Goal: Task Accomplishment & Management: Manage account settings

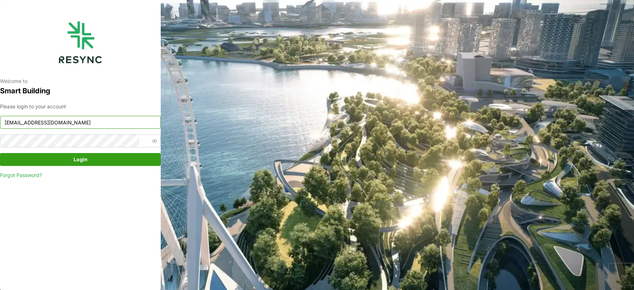
click at [54, 126] on input "[EMAIL_ADDRESS][DOMAIN_NAME]" at bounding box center [80, 122] width 161 height 13
type input "[EMAIL_ADDRESS][DOMAIN_NAME]"
click at [64, 156] on span "Login" at bounding box center [80, 159] width 147 height 12
